Goal: Transaction & Acquisition: Purchase product/service

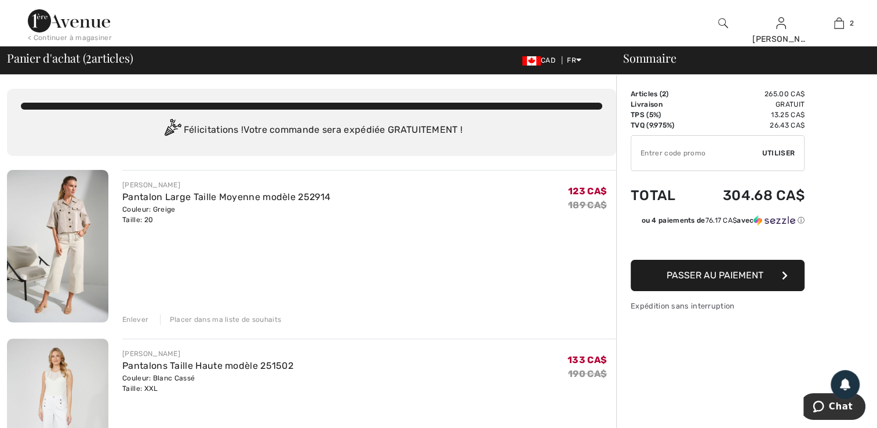
click at [52, 386] on img at bounding box center [57, 415] width 101 height 153
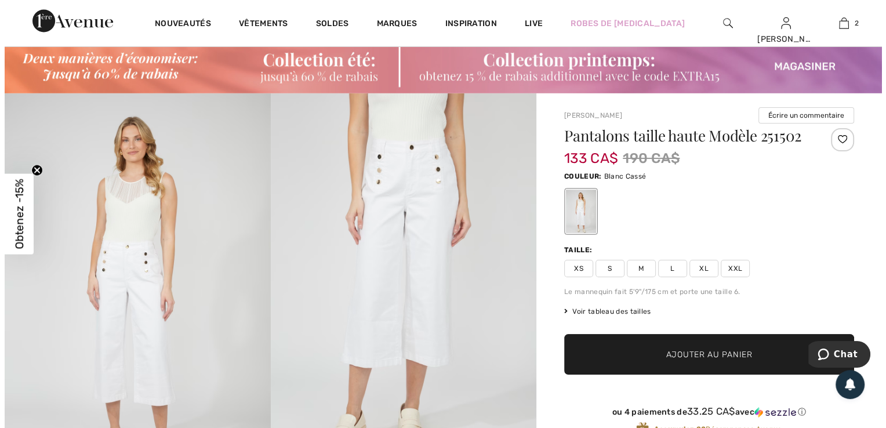
scroll to position [23, 0]
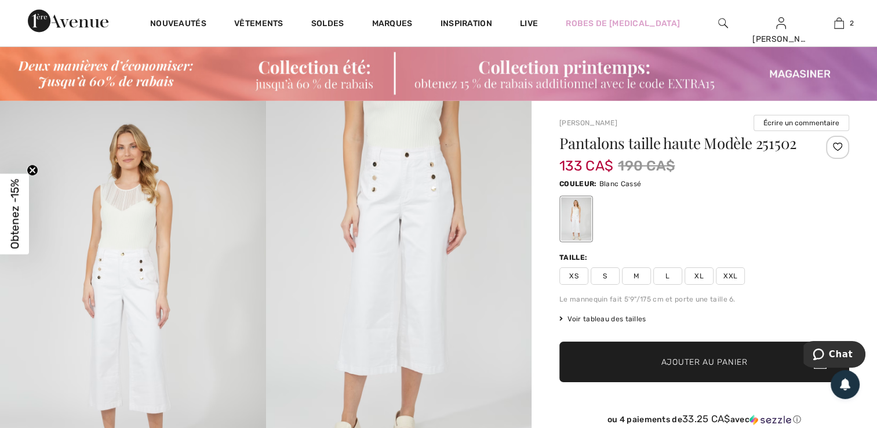
click at [146, 266] on img at bounding box center [133, 300] width 266 height 399
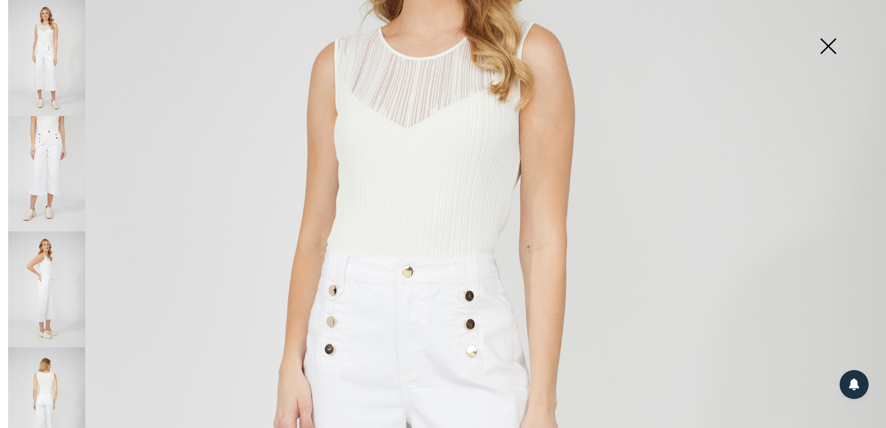
scroll to position [325, 0]
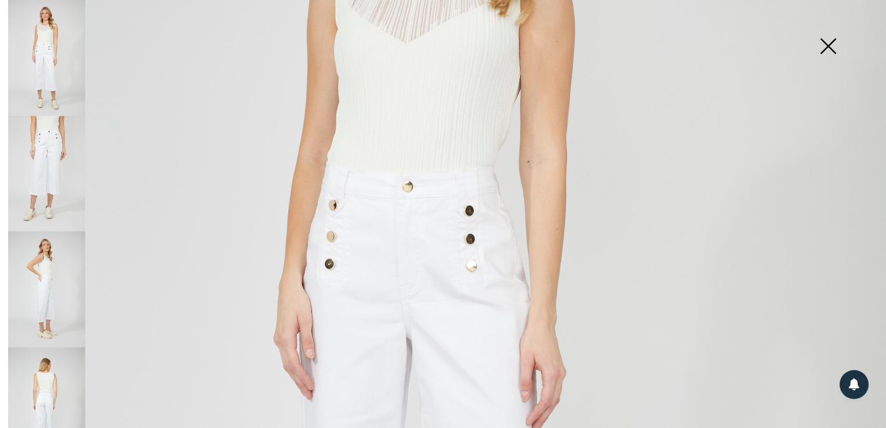
click at [55, 150] on img at bounding box center [46, 174] width 77 height 116
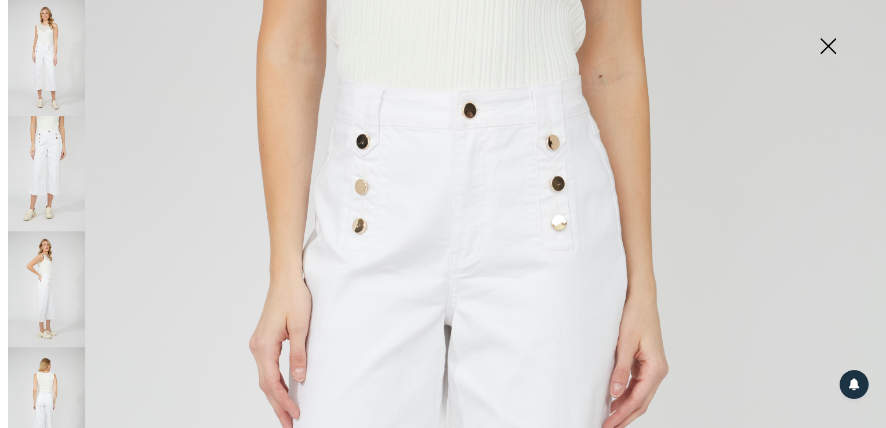
scroll to position [0, 0]
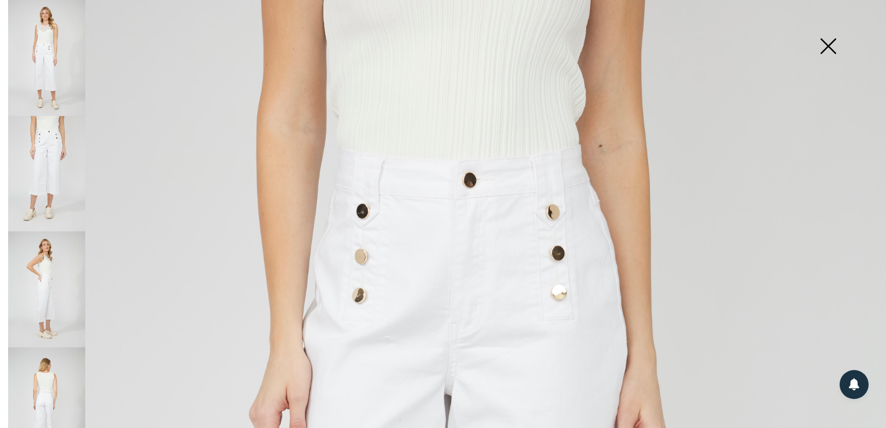
click at [69, 267] on img at bounding box center [46, 289] width 77 height 116
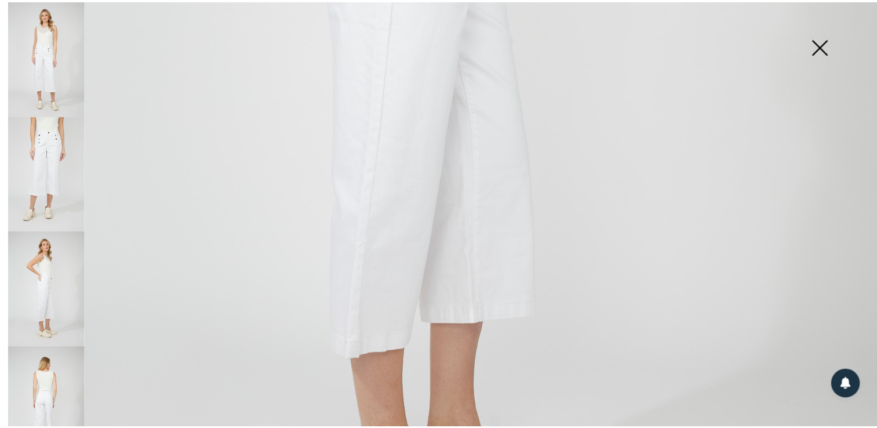
scroll to position [789, 0]
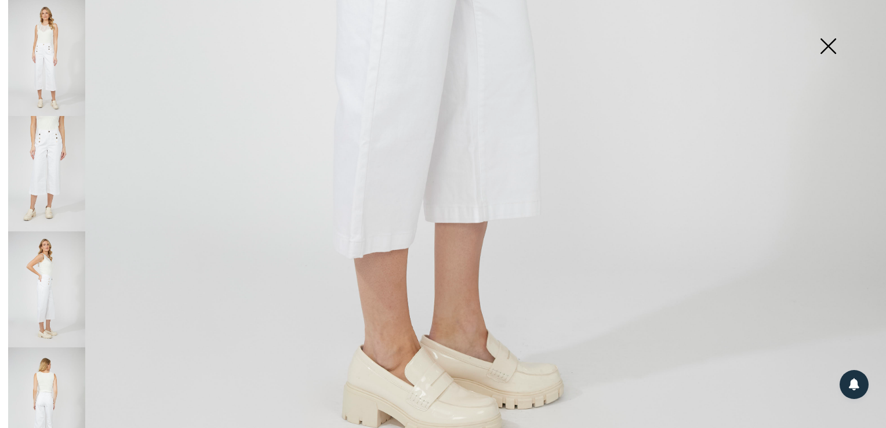
click at [55, 377] on img at bounding box center [46, 405] width 77 height 116
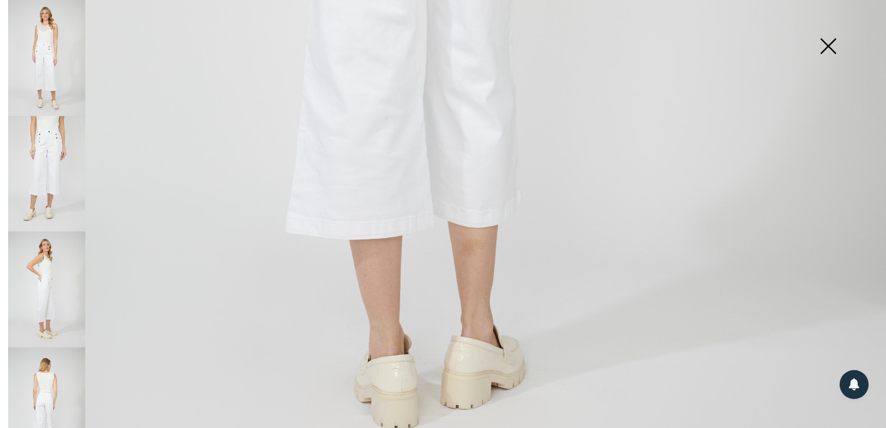
click at [823, 43] on img at bounding box center [828, 47] width 58 height 60
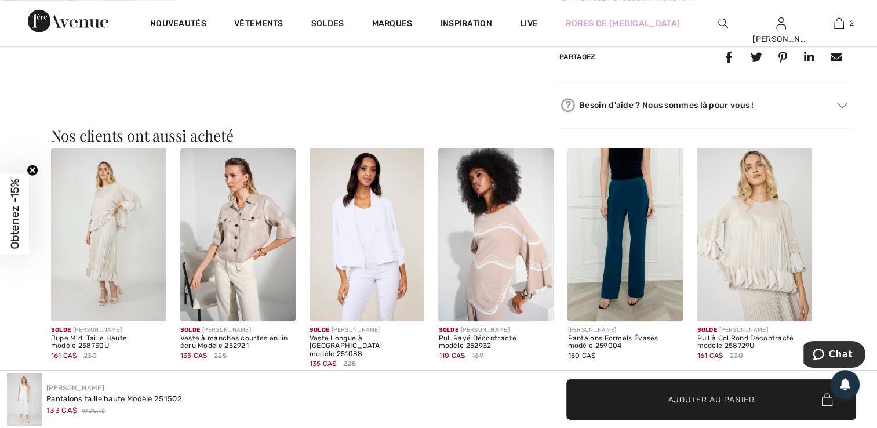
scroll to position [1044, 0]
